Goal: Transaction & Acquisition: Purchase product/service

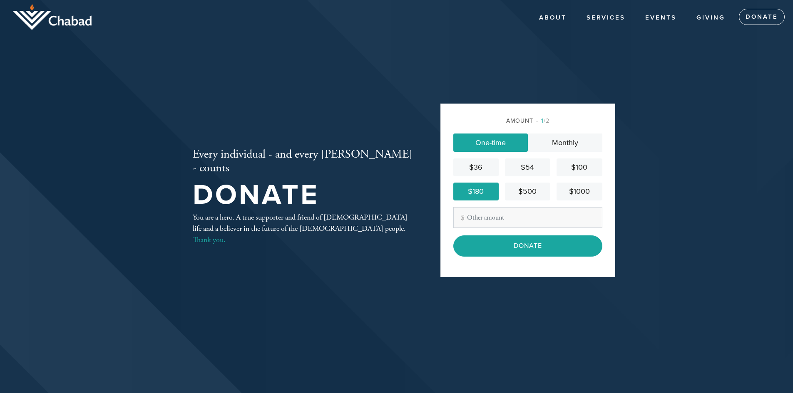
click at [519, 248] on input "Donate" at bounding box center [527, 246] width 149 height 21
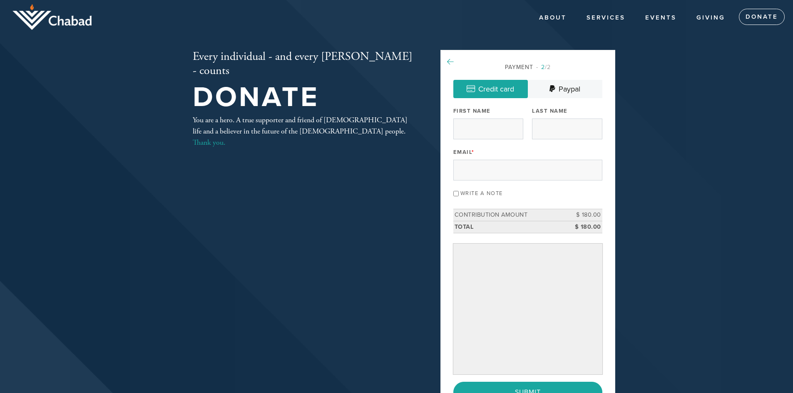
click at [447, 60] on icon at bounding box center [450, 61] width 7 height 7
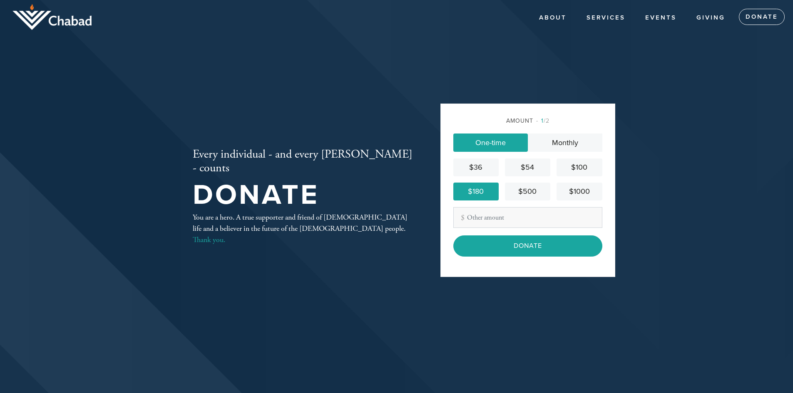
click at [576, 169] on div "$100" at bounding box center [579, 167] width 39 height 11
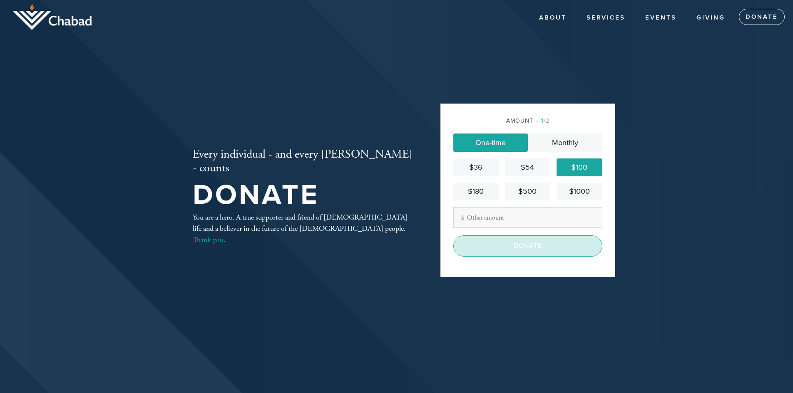
click at [549, 248] on input "Donate" at bounding box center [527, 246] width 149 height 21
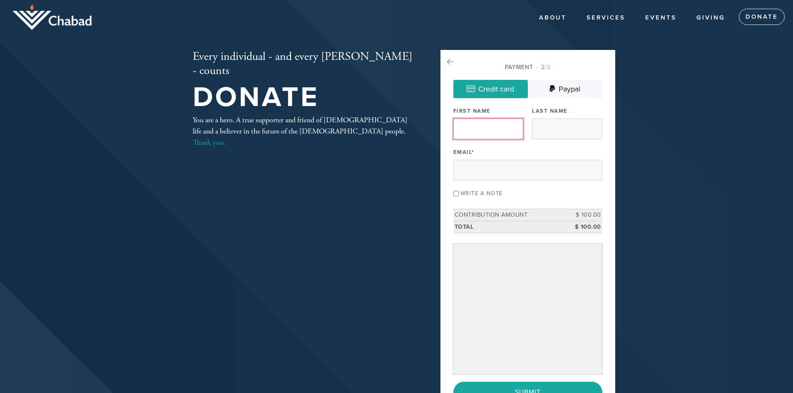
click at [482, 134] on input "First Name" at bounding box center [488, 129] width 70 height 21
type input "[PERSON_NAME]"
click at [541, 127] on input "Last Name" at bounding box center [567, 129] width 70 height 21
type input "Horn"
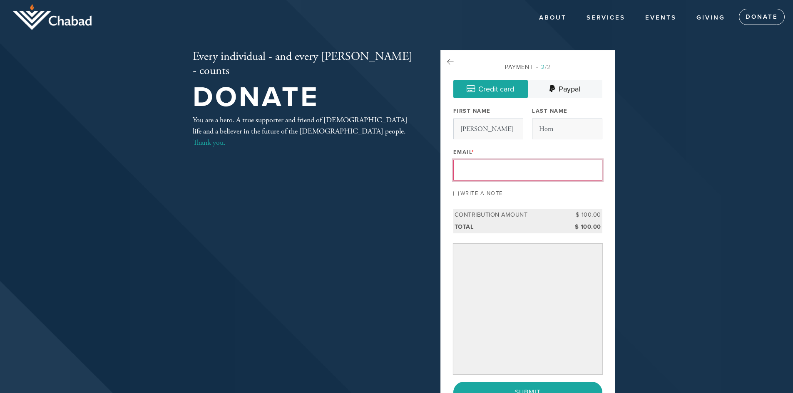
click at [528, 170] on input "Email *" at bounding box center [527, 170] width 149 height 21
type input "[EMAIL_ADDRESS][DOMAIN_NAME]"
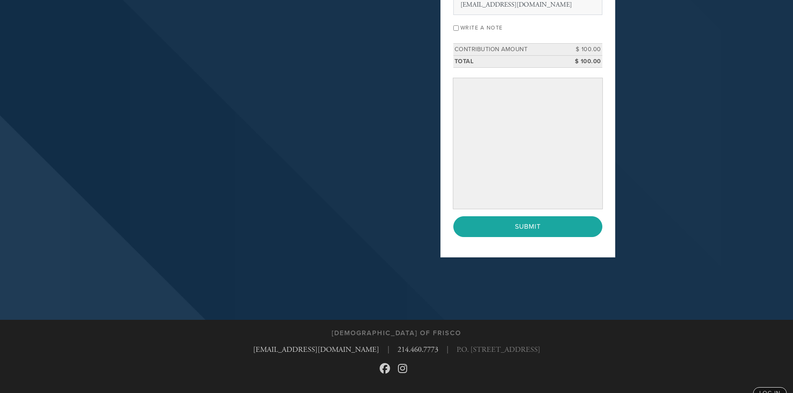
scroll to position [166, 0]
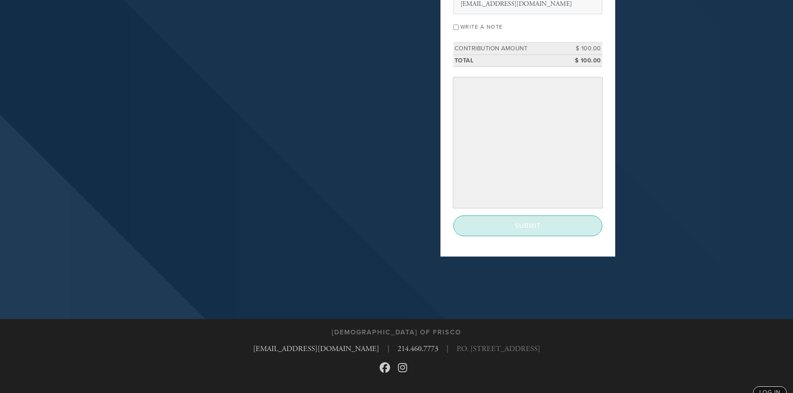
click at [507, 229] on input "Submit" at bounding box center [527, 226] width 149 height 21
